Goal: Information Seeking & Learning: Learn about a topic

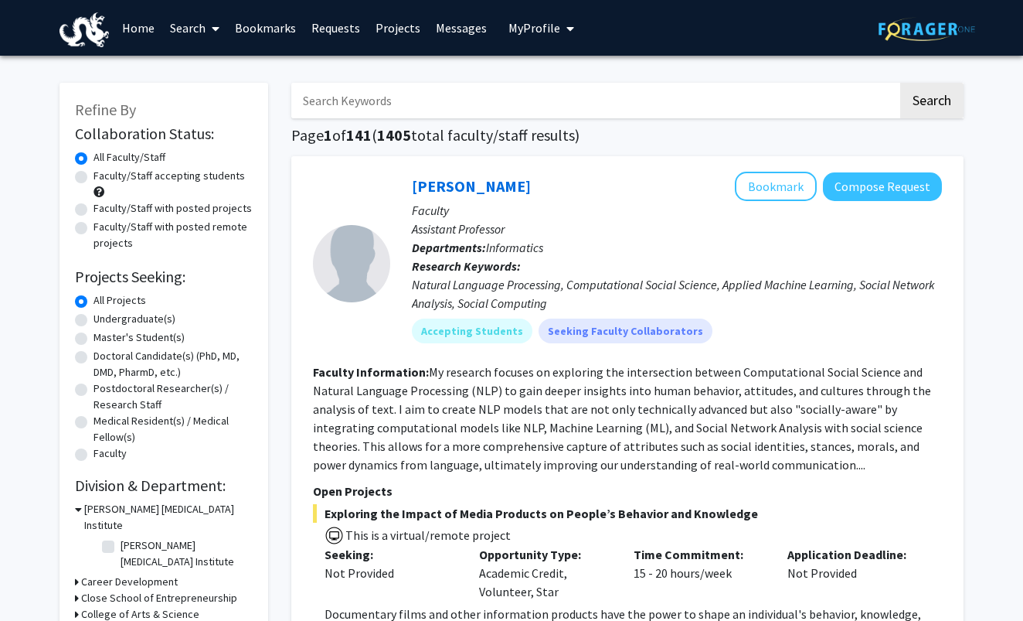
click at [440, 97] on input "Search Keywords" at bounding box center [594, 101] width 607 height 36
type input "infertility"
click at [931, 103] on button "Search" at bounding box center [932, 101] width 63 height 36
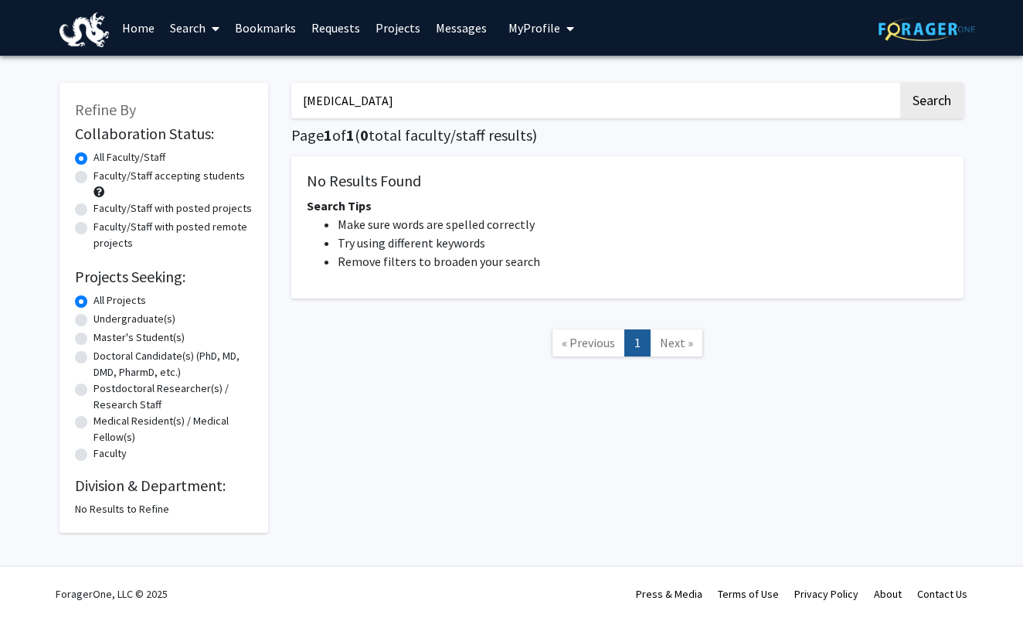
click at [128, 321] on label "Undergraduate(s)" at bounding box center [135, 319] width 82 height 16
click at [104, 321] on input "Undergraduate(s)" at bounding box center [99, 316] width 10 height 10
radio input "true"
click at [120, 301] on label "All Projects" at bounding box center [120, 300] width 53 height 16
click at [104, 301] on input "All Projects" at bounding box center [99, 297] width 10 height 10
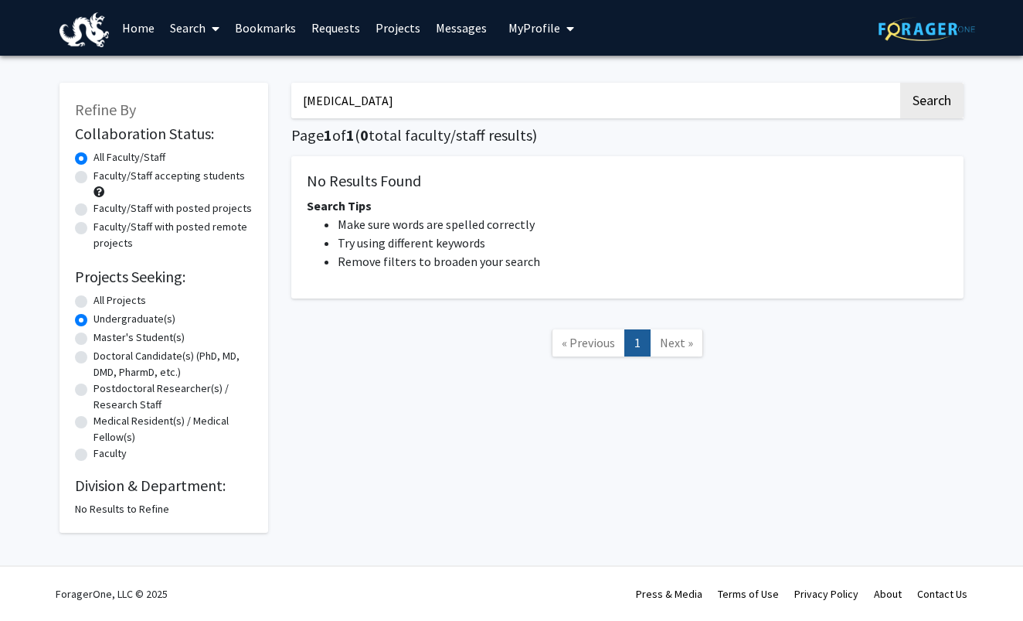
radio input "true"
drag, startPoint x: 424, startPoint y: 98, endPoint x: 285, endPoint y: 98, distance: 139.1
click at [285, 98] on div "infertility Search Page 1 of 1 ( 0 total faculty/staff results) No Results Foun…" at bounding box center [628, 299] width 696 height 465
type input "pcos"
click at [931, 103] on button "Search" at bounding box center [932, 101] width 63 height 36
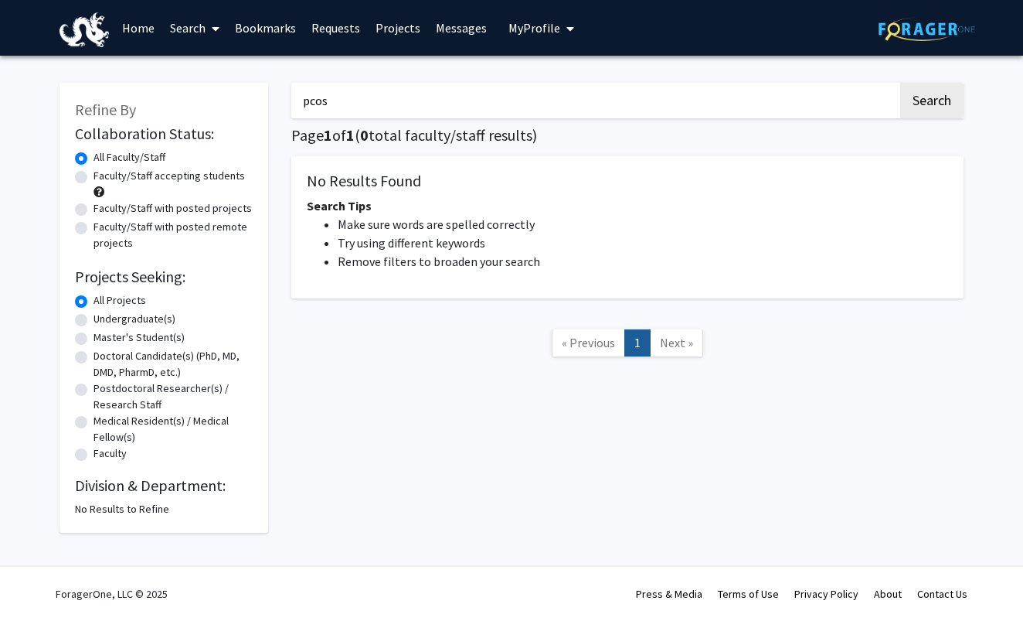
drag, startPoint x: 405, startPoint y: 107, endPoint x: 283, endPoint y: 107, distance: 122.1
click at [283, 107] on div "pcos Search Page 1 of 1 ( 0 total faculty/staff results) No Results Found Searc…" at bounding box center [628, 299] width 696 height 465
type input "women"
click at [931, 103] on button "Search" at bounding box center [932, 101] width 63 height 36
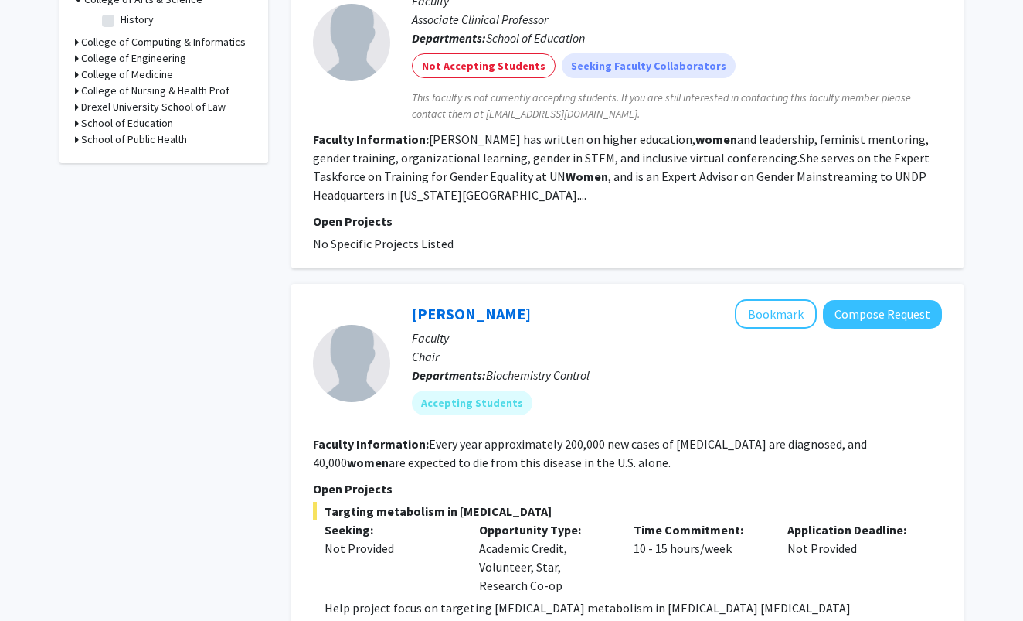
scroll to position [509, 0]
